Goal: Information Seeking & Learning: Check status

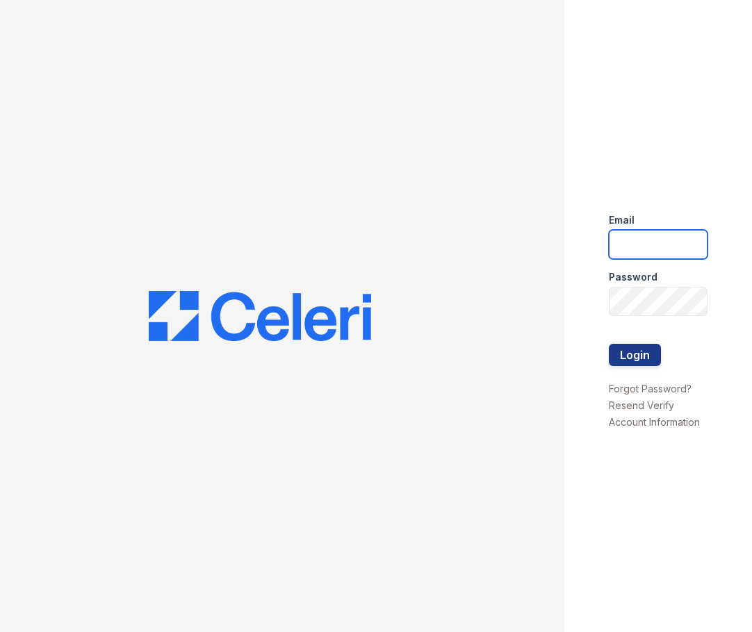
click at [652, 239] on input "email" at bounding box center [658, 244] width 99 height 29
type input "mmcgee@trinity-pm.com"
click at [647, 317] on div at bounding box center [658, 330] width 99 height 28
click at [609, 344] on button "Login" at bounding box center [635, 355] width 52 height 22
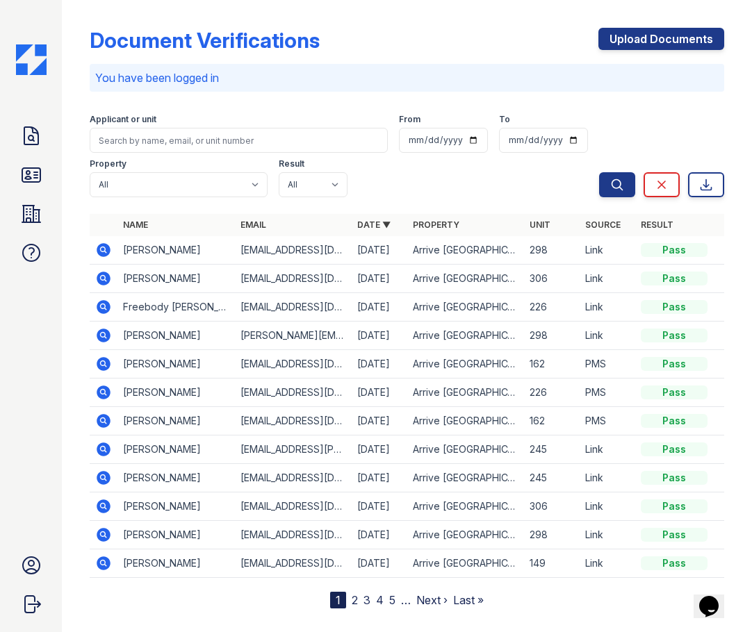
click at [104, 278] on icon at bounding box center [102, 277] width 3 height 3
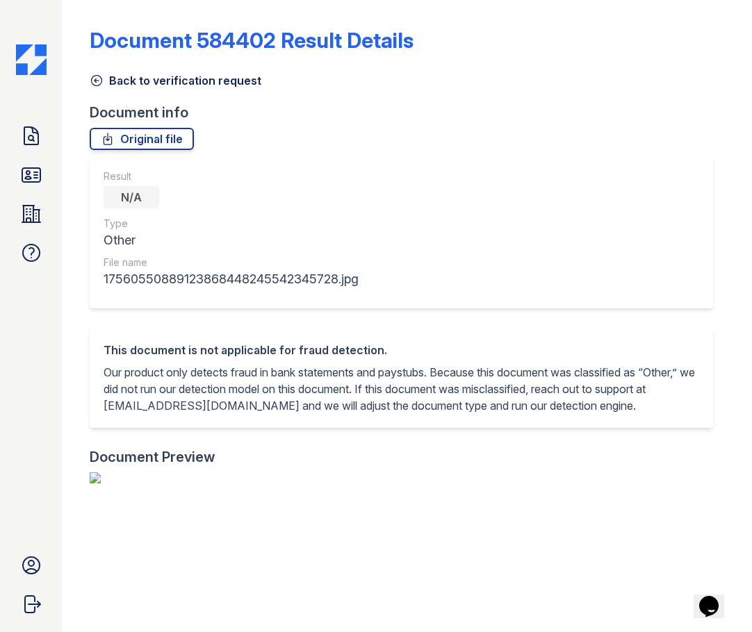
click at [94, 87] on icon at bounding box center [97, 81] width 14 height 14
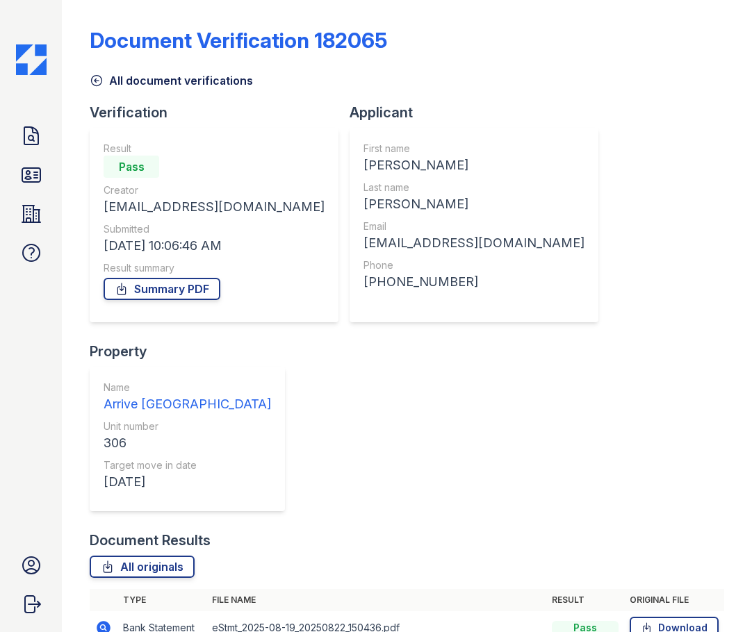
click at [106, 620] on icon at bounding box center [103, 628] width 17 height 17
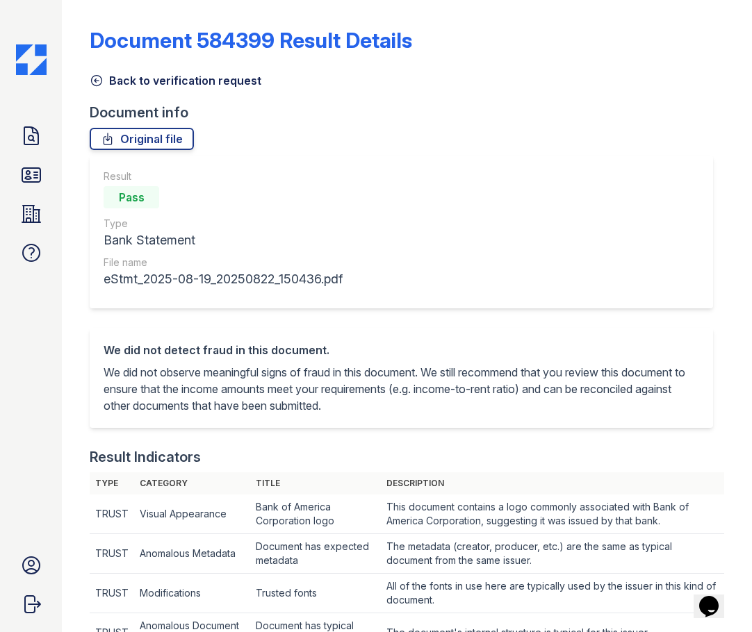
click at [167, 82] on link "Back to verification request" at bounding box center [176, 80] width 172 height 17
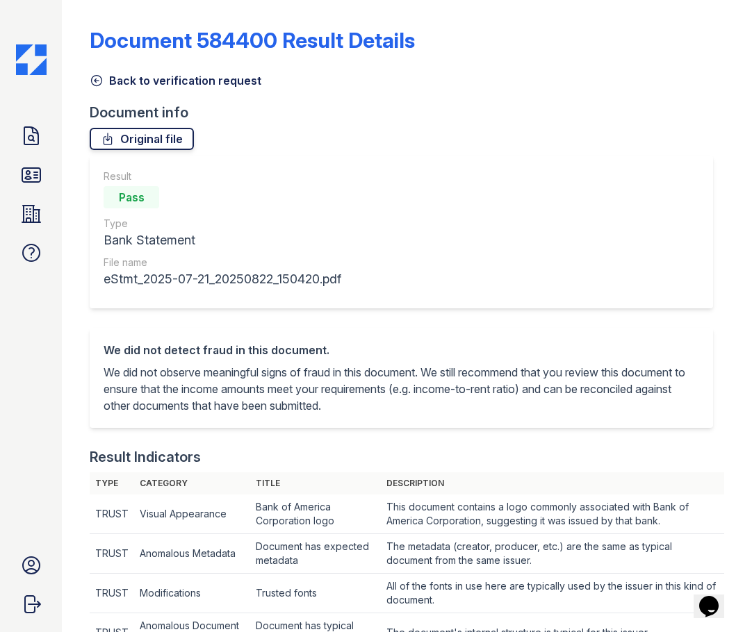
click at [161, 138] on link "Original file" at bounding box center [142, 139] width 104 height 22
click at [135, 82] on link "Back to verification request" at bounding box center [176, 80] width 172 height 17
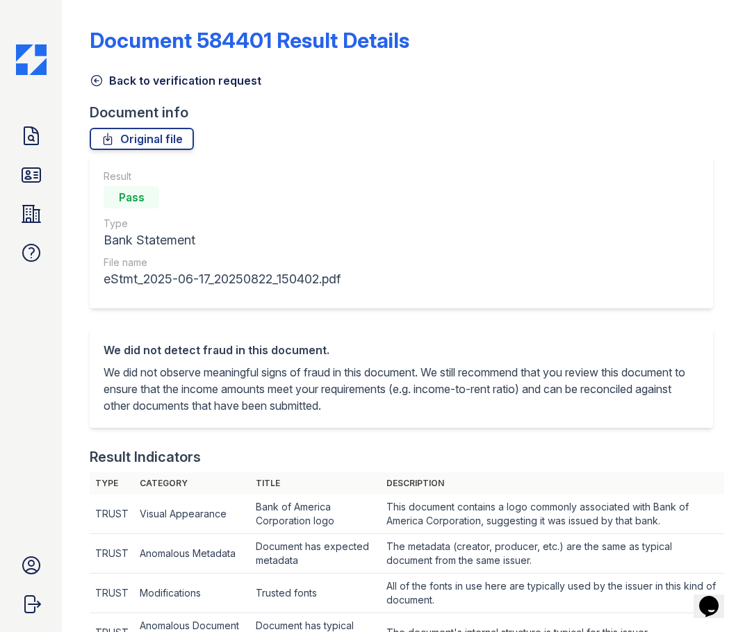
click at [117, 73] on link "Back to verification request" at bounding box center [176, 80] width 172 height 17
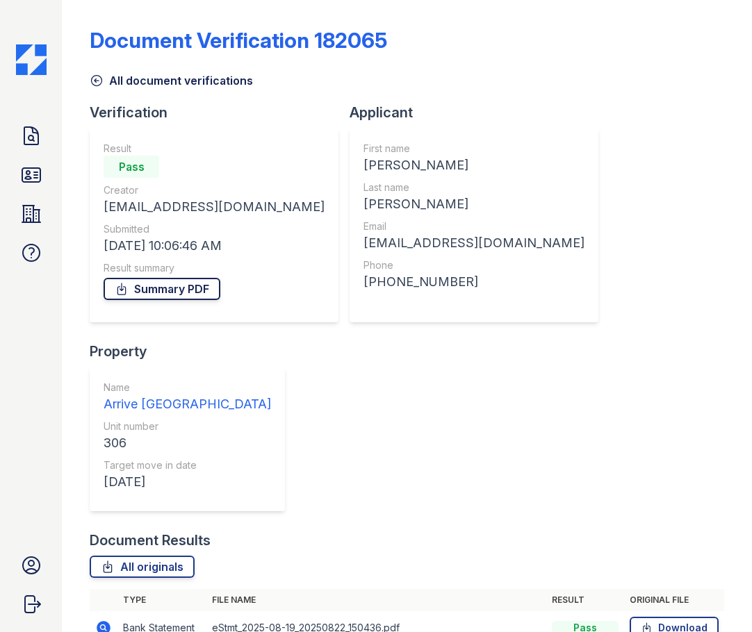
click at [154, 297] on link "Summary PDF" at bounding box center [162, 289] width 117 height 22
click at [39, 176] on icon at bounding box center [31, 175] width 22 height 22
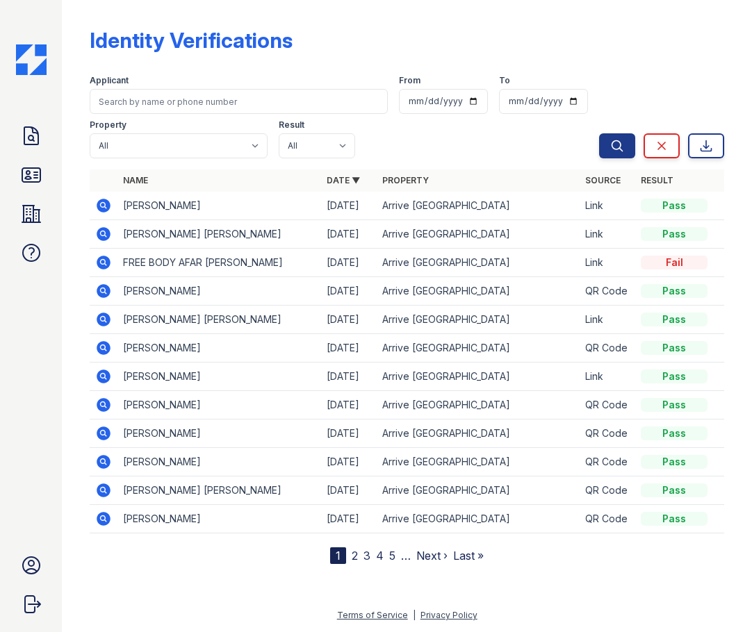
click at [105, 238] on icon at bounding box center [104, 234] width 14 height 14
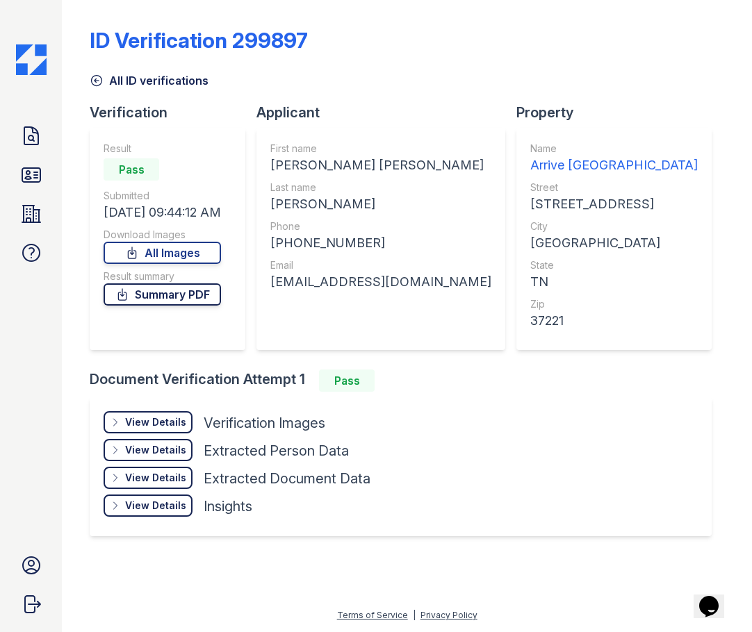
click at [148, 285] on link "Summary PDF" at bounding box center [162, 294] width 117 height 22
click at [139, 421] on div "View Details" at bounding box center [155, 422] width 61 height 14
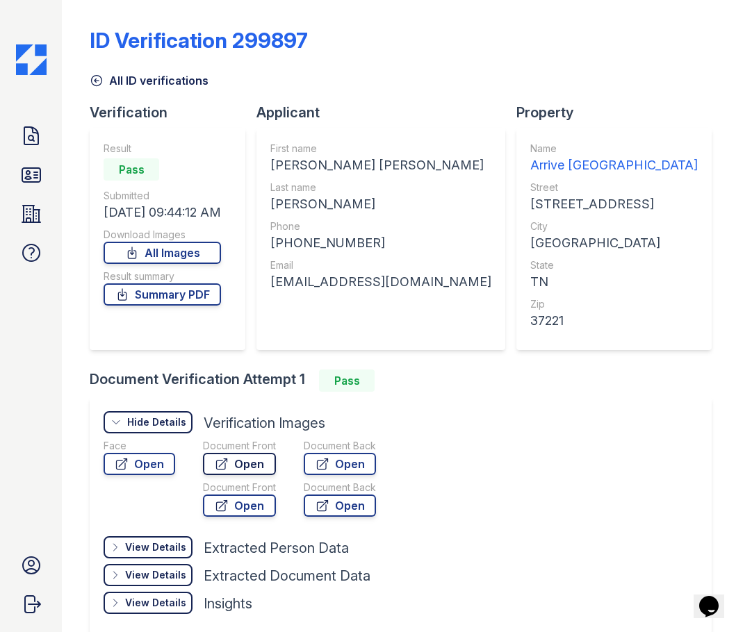
click at [222, 469] on icon at bounding box center [222, 464] width 10 height 10
click at [24, 144] on icon at bounding box center [31, 135] width 14 height 17
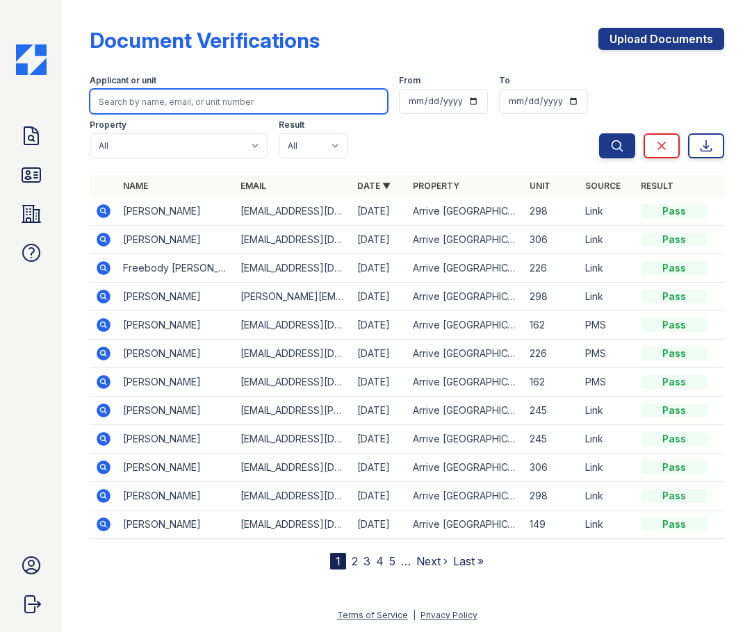
click at [181, 110] on input "search" at bounding box center [239, 101] width 298 height 25
type input "leaks"
click at [599, 133] on button "Search" at bounding box center [617, 145] width 36 height 25
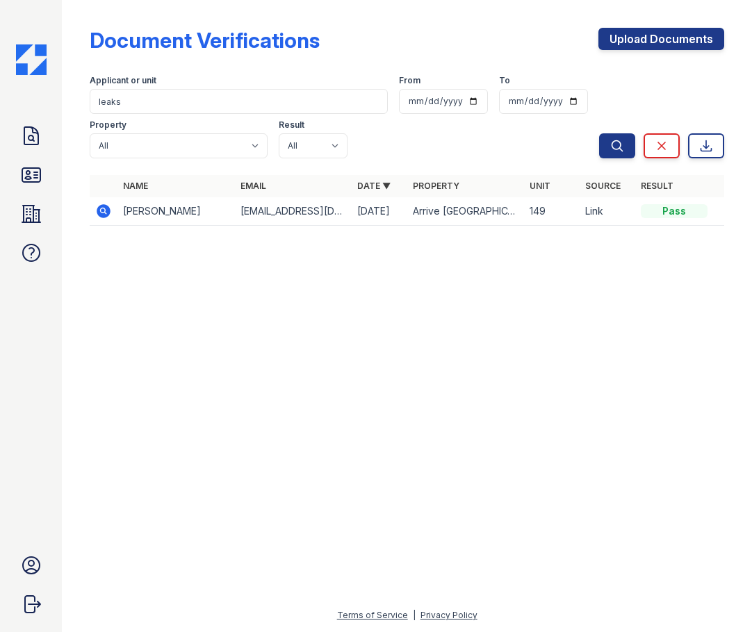
click at [99, 213] on icon at bounding box center [104, 211] width 14 height 14
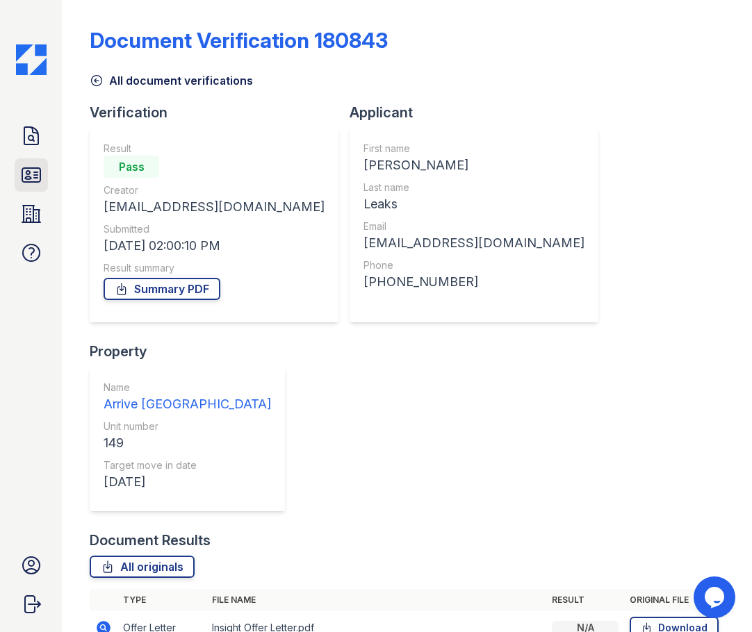
click at [24, 168] on icon at bounding box center [31, 175] width 18 height 14
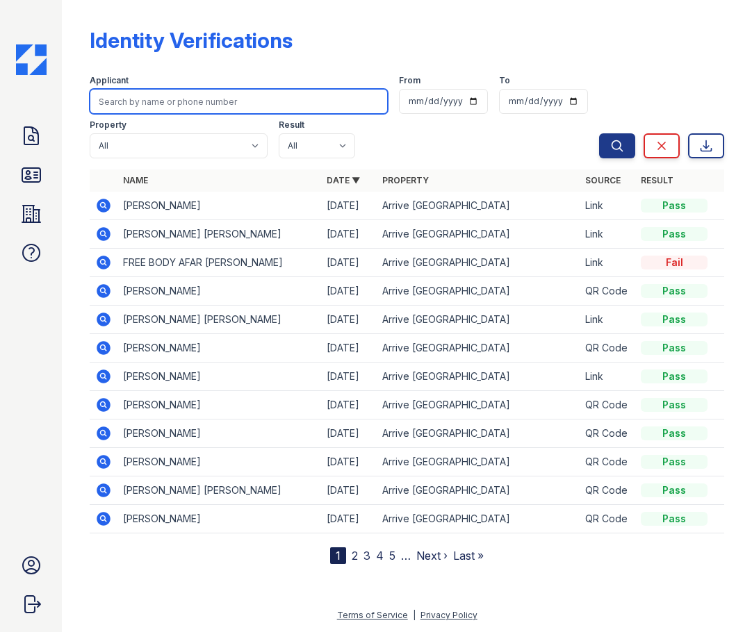
click at [160, 104] on input "search" at bounding box center [239, 101] width 298 height 25
click at [35, 171] on icon at bounding box center [31, 175] width 22 height 22
click at [180, 105] on input "search" at bounding box center [239, 101] width 298 height 25
type input "leaks"
click at [599, 133] on button "Search" at bounding box center [617, 145] width 36 height 25
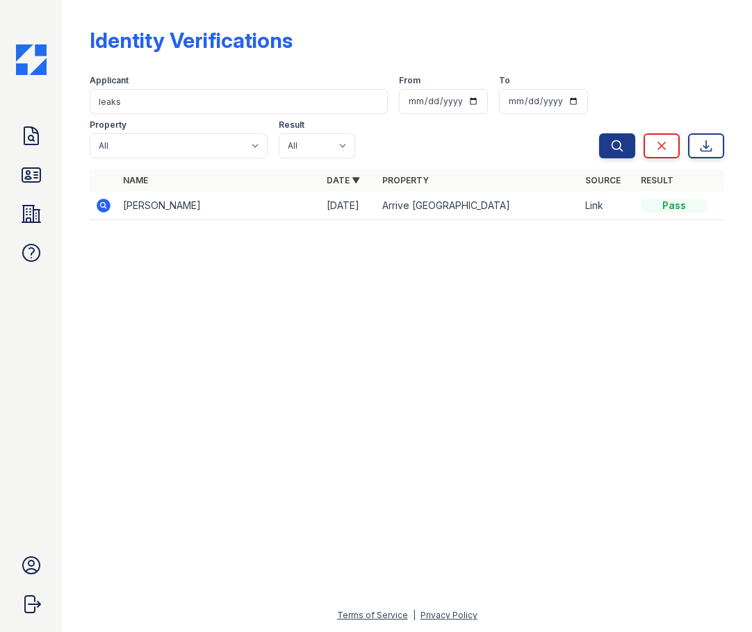
click at [103, 206] on icon at bounding box center [102, 204] width 3 height 3
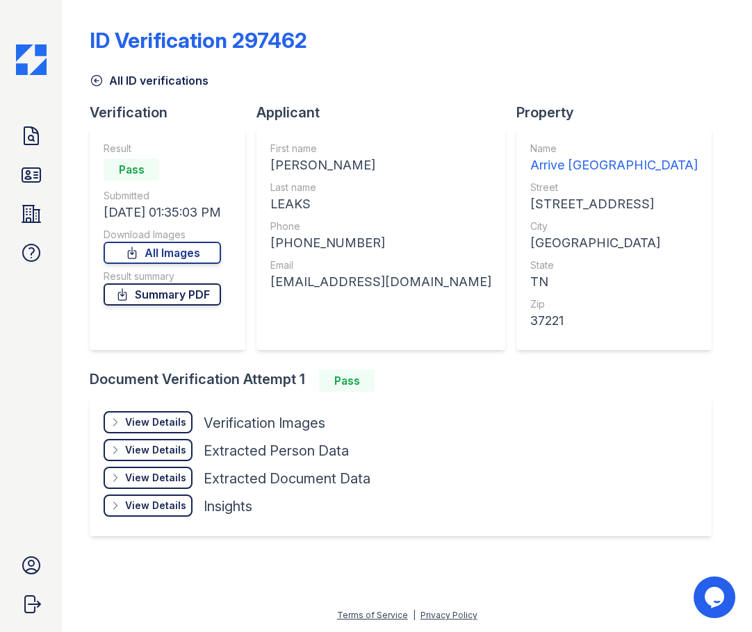
click at [144, 297] on link "Summary PDF" at bounding box center [162, 294] width 117 height 22
click at [156, 420] on div "View Details" at bounding box center [155, 422] width 61 height 14
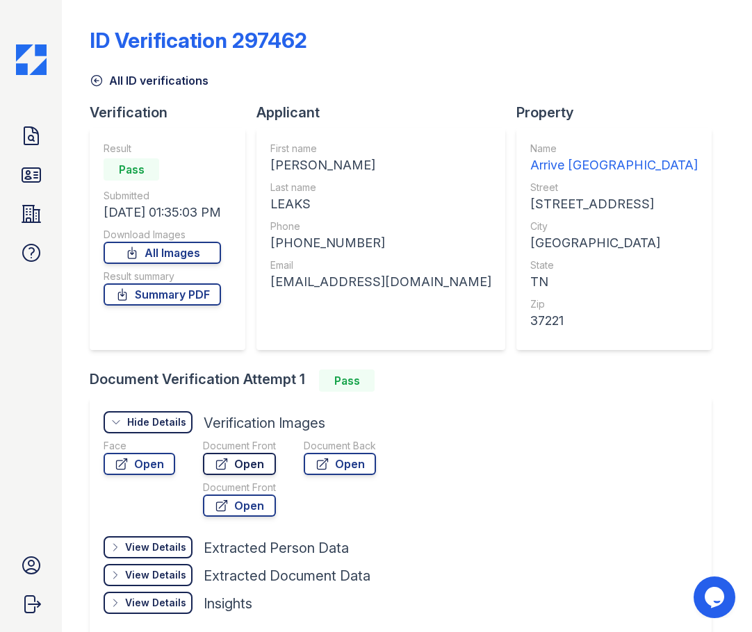
click at [238, 463] on link "Open" at bounding box center [239, 464] width 73 height 22
